Goal: Information Seeking & Learning: Find contact information

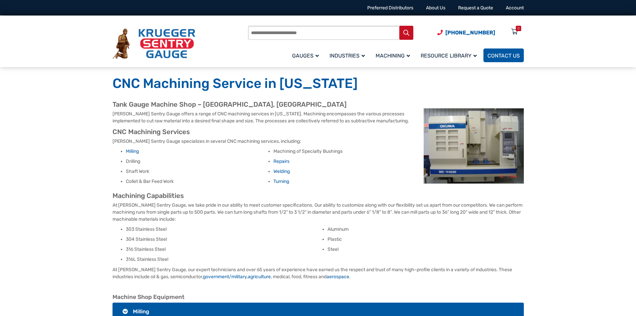
click at [512, 58] on span "Contact Us" at bounding box center [504, 55] width 32 height 6
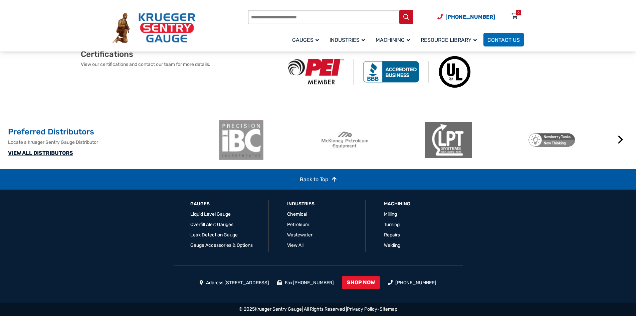
scroll to position [467, 0]
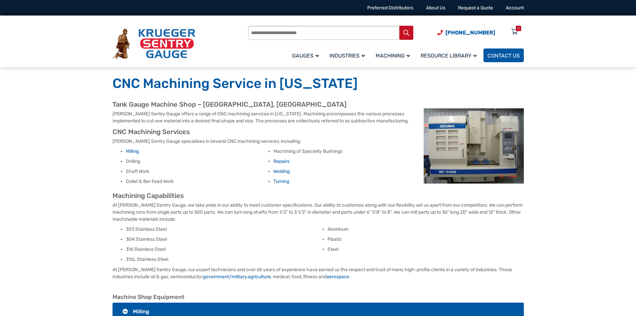
click at [490, 55] on span "Contact Us" at bounding box center [504, 55] width 32 height 6
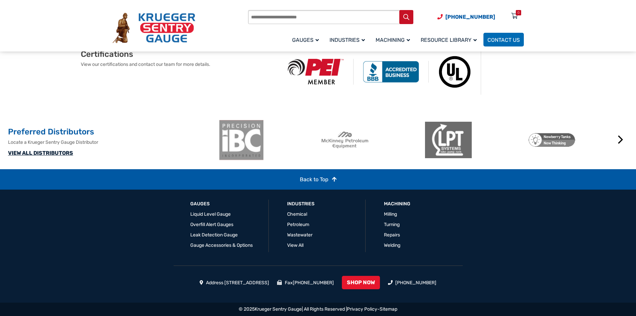
scroll to position [467, 0]
drag, startPoint x: 497, startPoint y: 14, endPoint x: 455, endPoint y: 16, distance: 42.2
click at [455, 16] on span "[PHONE_NUMBER] Menu 0" at bounding box center [481, 17] width 87 height 6
copy span "920) 434-8860"
